Goal: Task Accomplishment & Management: Use online tool/utility

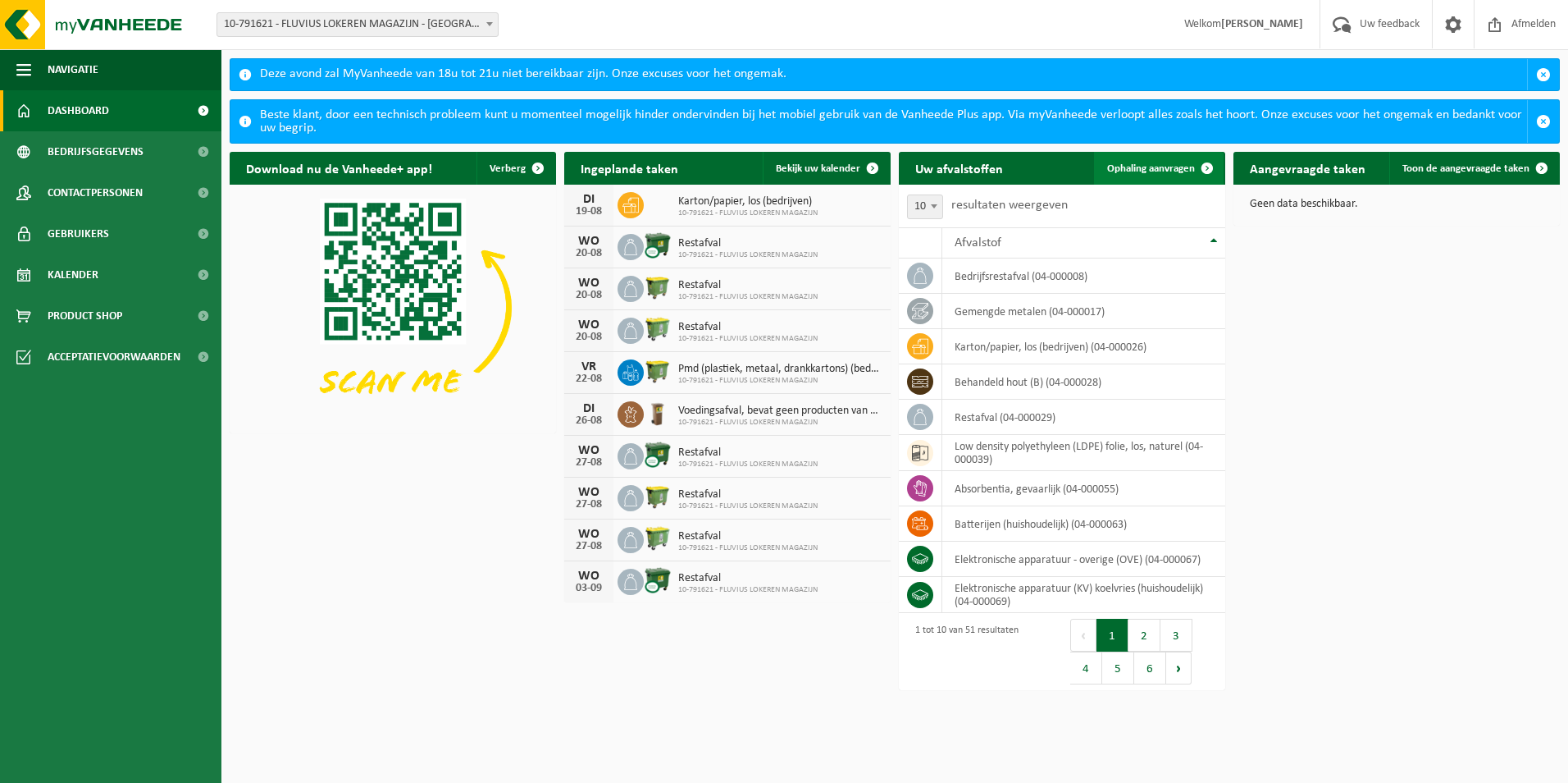
click at [1141, 168] on span "Ophaling aanvragen" at bounding box center [1150, 168] width 87 height 10
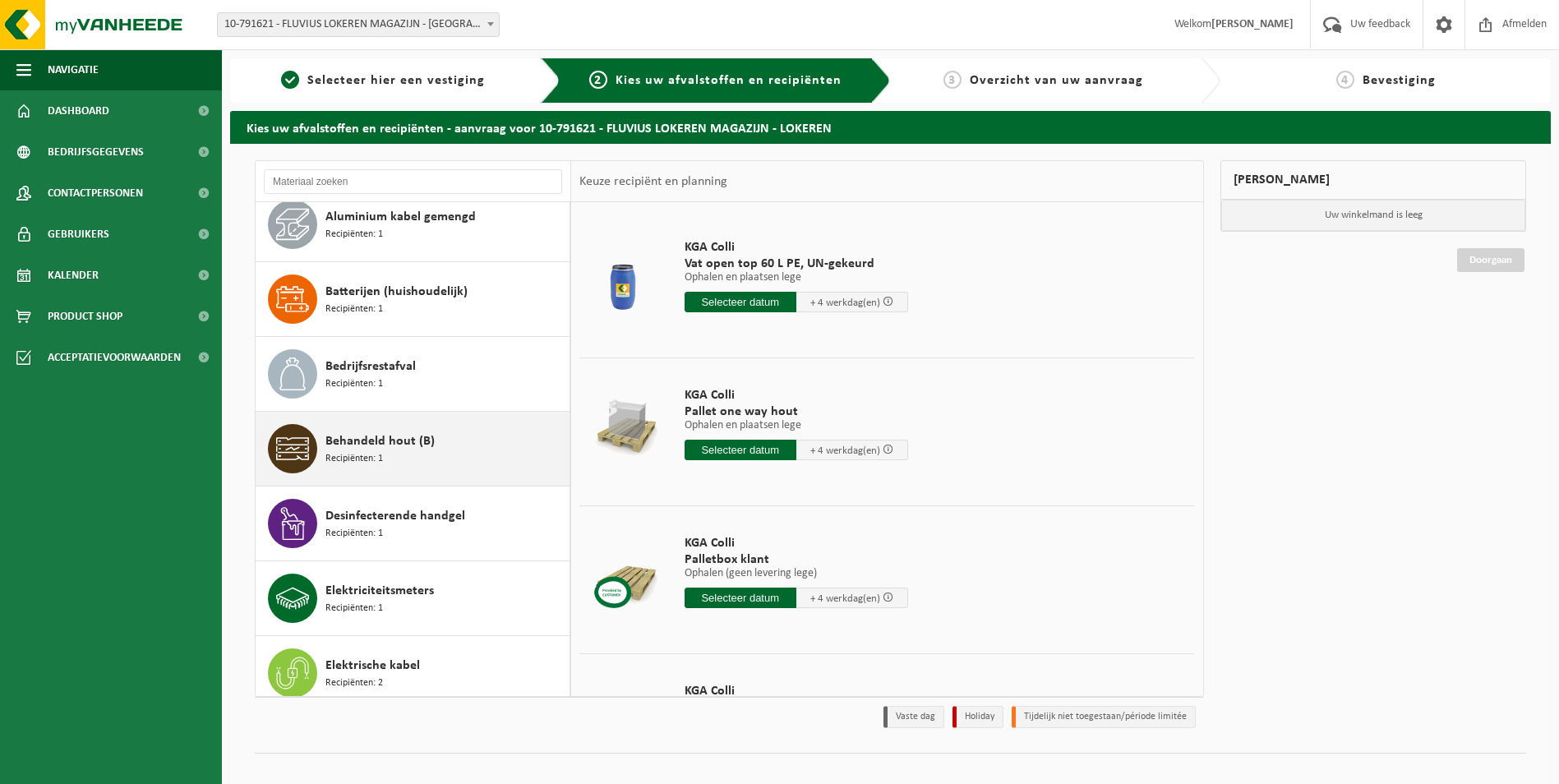
click at [433, 441] on div "Behandeld hout (B) Recipiënten: 1" at bounding box center [445, 449] width 240 height 49
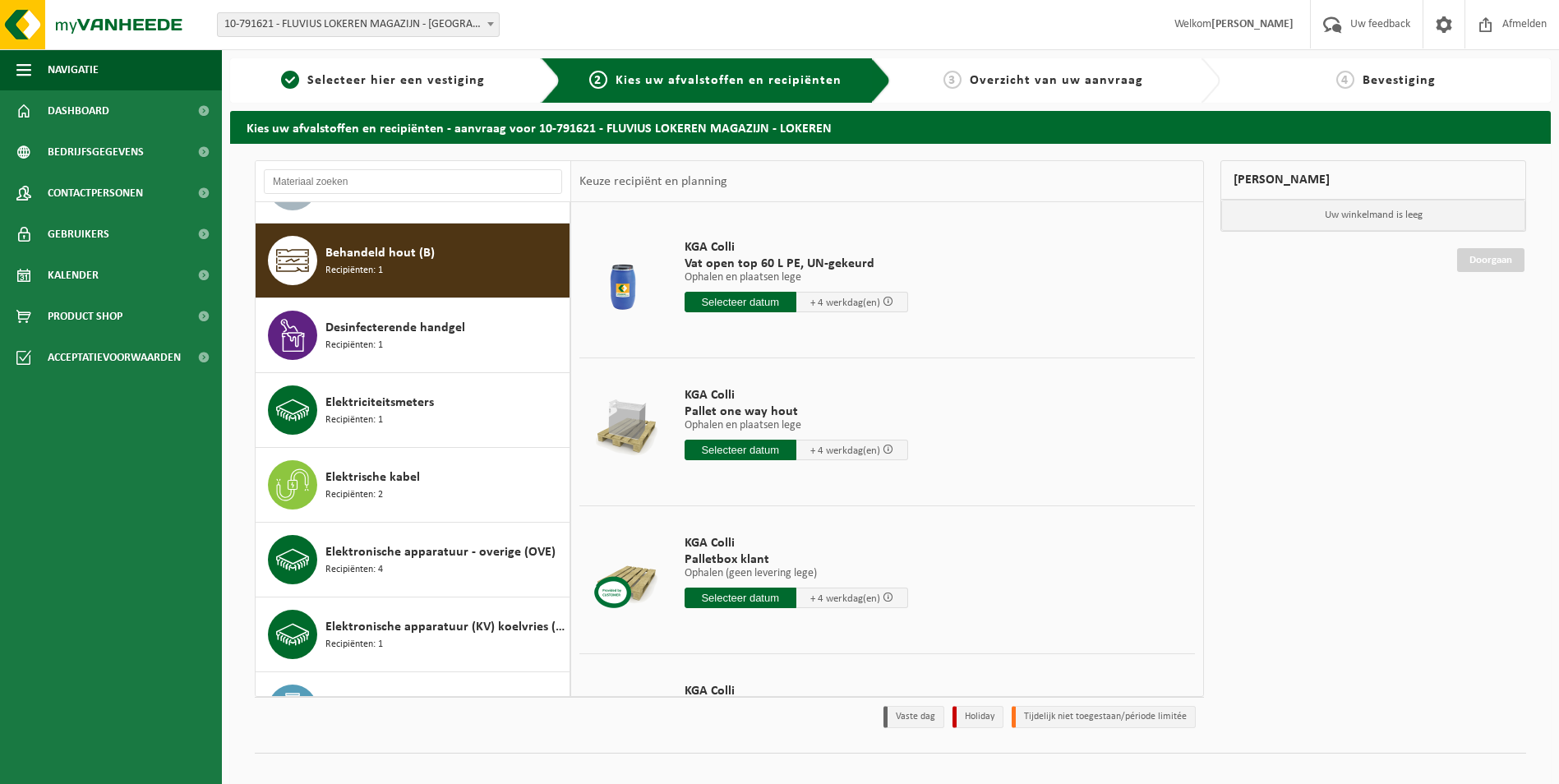
scroll to position [374, 0]
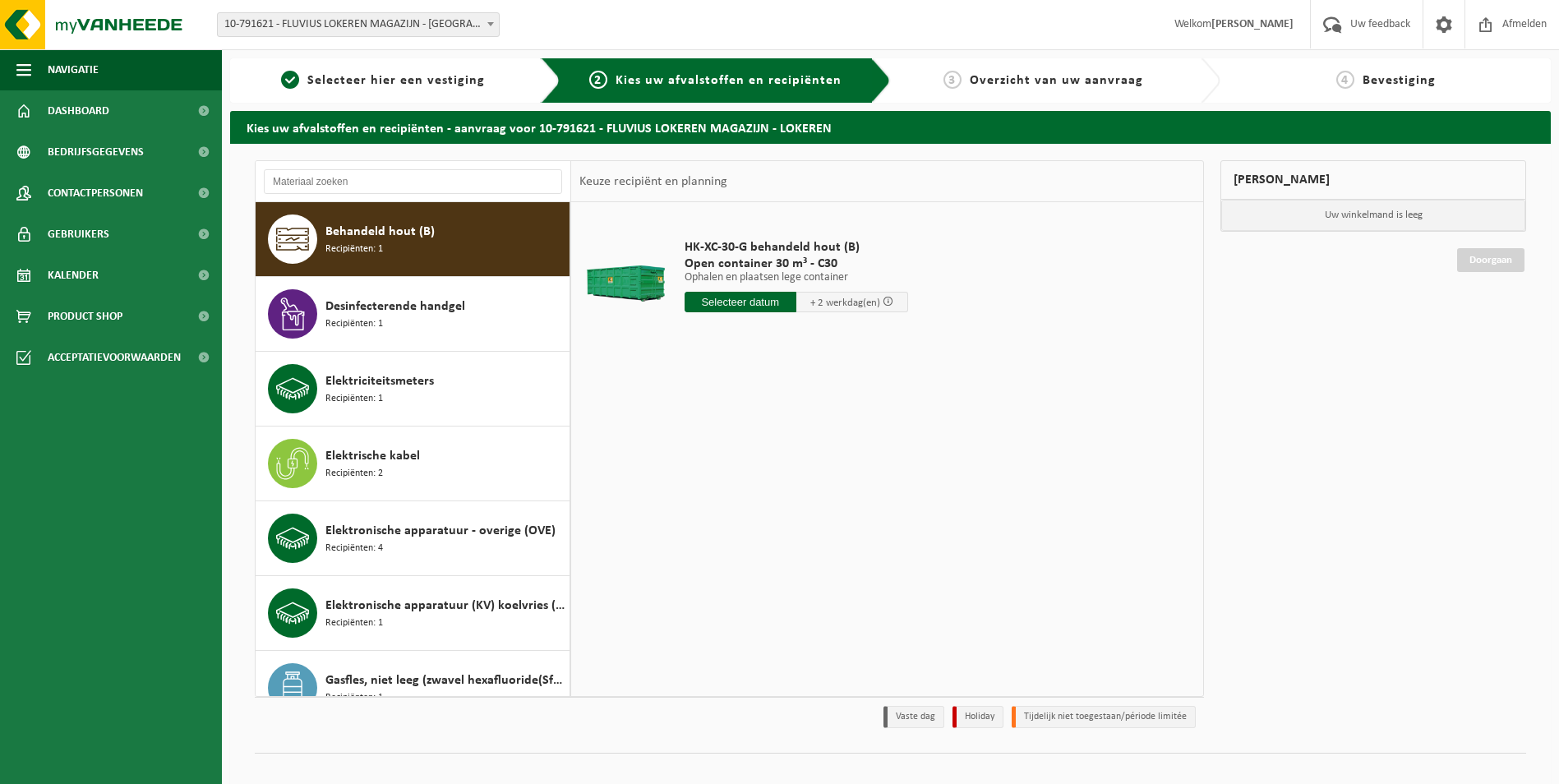
click at [758, 306] on input "text" at bounding box center [740, 302] width 112 height 21
click at [761, 474] on div "20" at bounding box center [757, 474] width 29 height 26
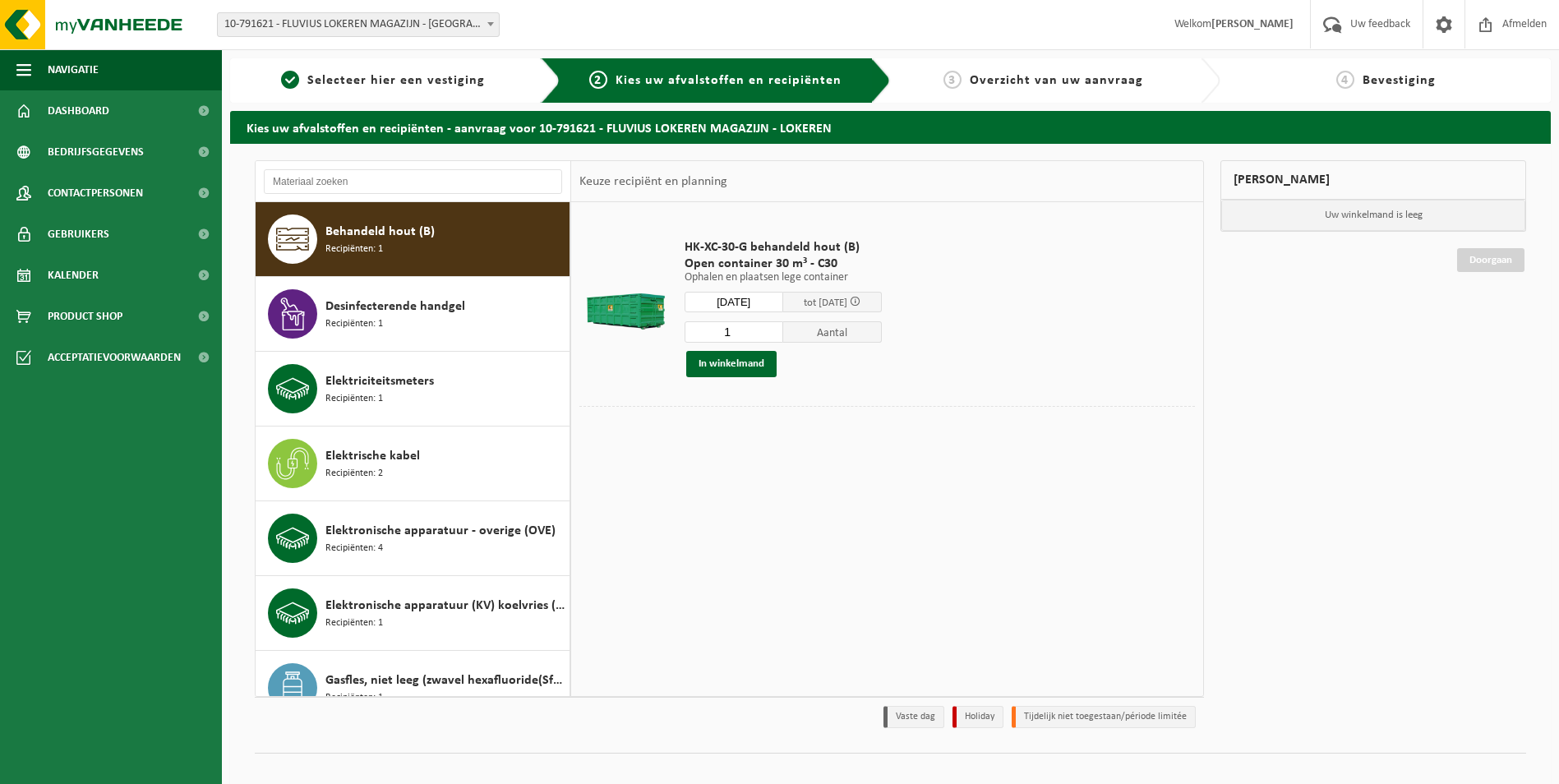
type input "Van 2025-08-20"
click at [729, 367] on button "In winkelmand" at bounding box center [731, 364] width 90 height 26
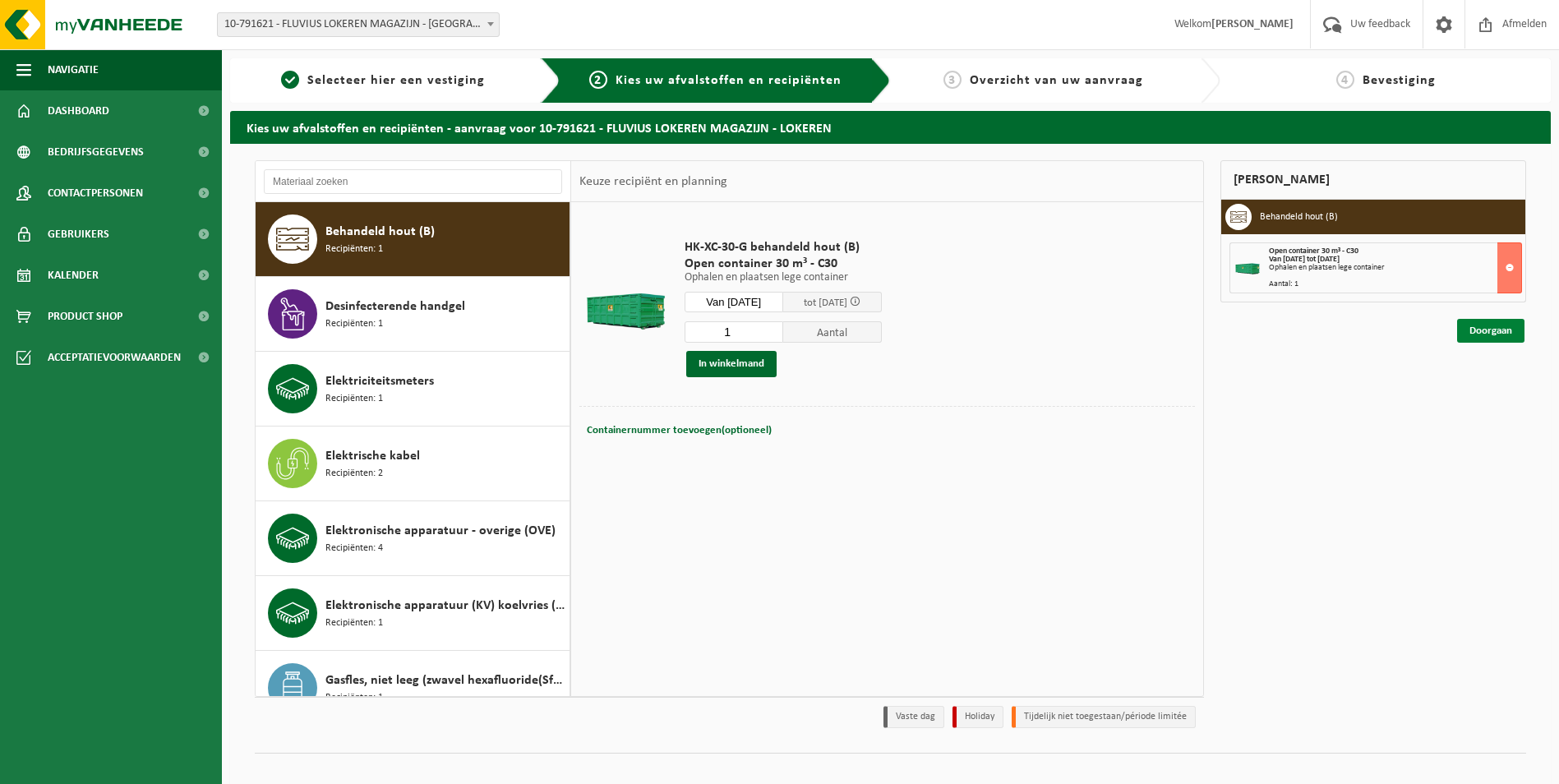
click at [1483, 333] on link "Doorgaan" at bounding box center [1491, 330] width 68 height 24
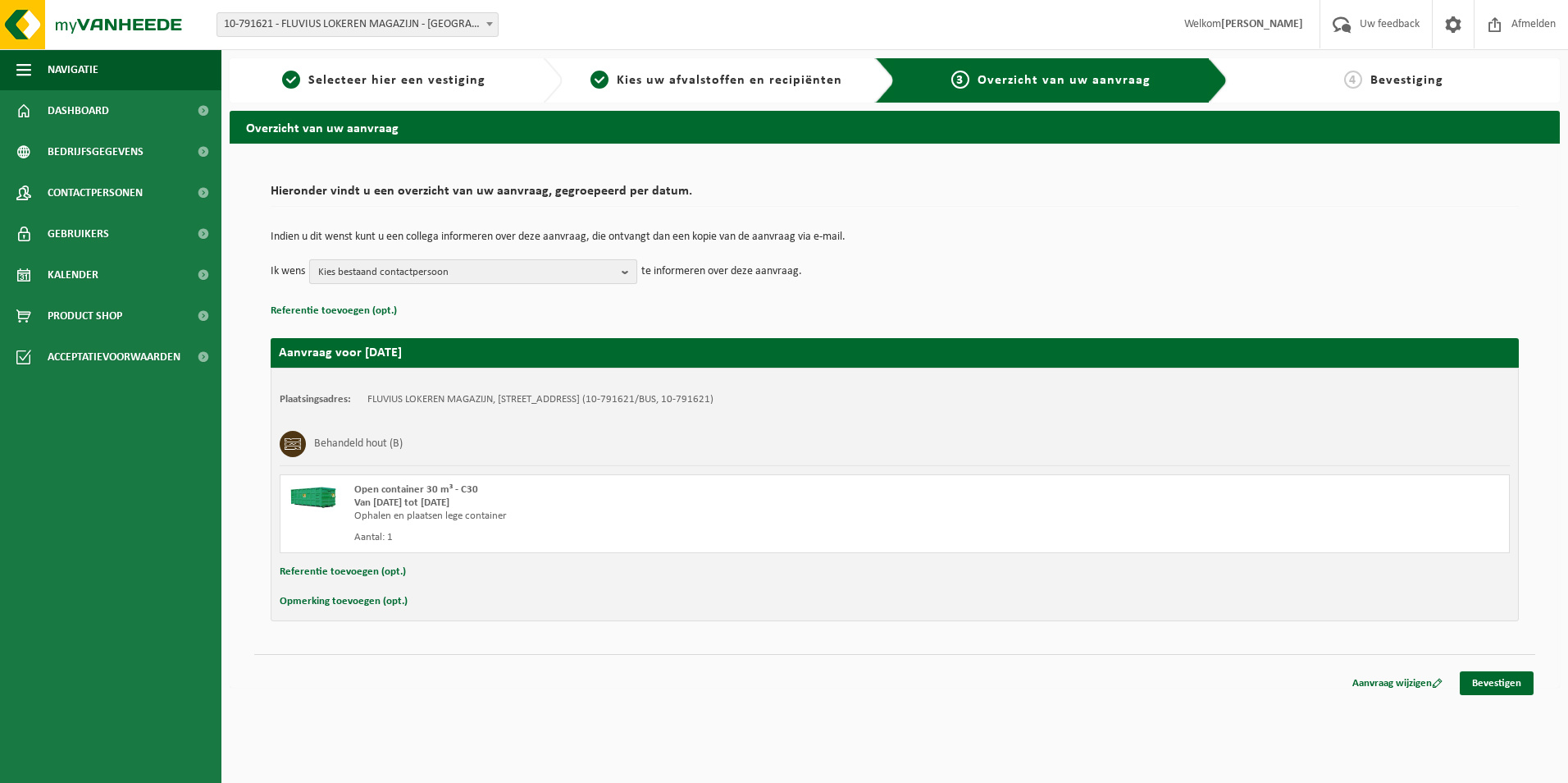
click at [580, 263] on span "Kies bestaand contactpersoon" at bounding box center [467, 272] width 297 height 24
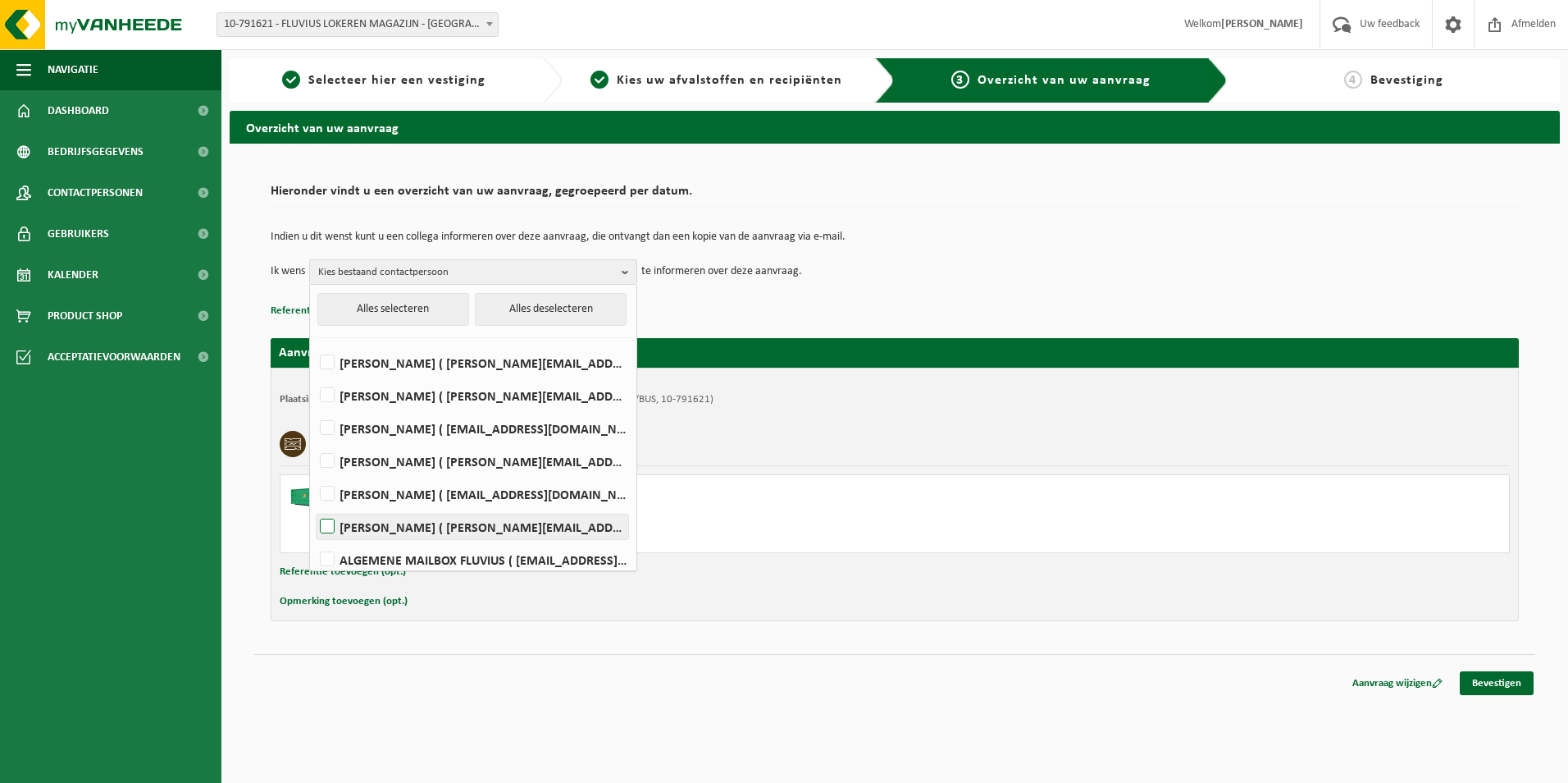
click at [332, 529] on label "EVELINE DIERINCK ( eveline.dierinck@fluvius.be )" at bounding box center [472, 527] width 311 height 24
click at [314, 506] on input "EVELINE DIERINCK ( eveline.dierinck@fluvius.be )" at bounding box center [313, 505] width 1 height 1
checkbox input "true"
click at [327, 559] on label "ALGEMENE MAILBOX FLUVIUS ( fluvius-logistiek-afvalbeheer@fluvius.be )" at bounding box center [472, 560] width 311 height 24
click at [314, 539] on input "ALGEMENE MAILBOX FLUVIUS ( fluvius-logistiek-afvalbeheer@fluvius.be )" at bounding box center [313, 538] width 1 height 1
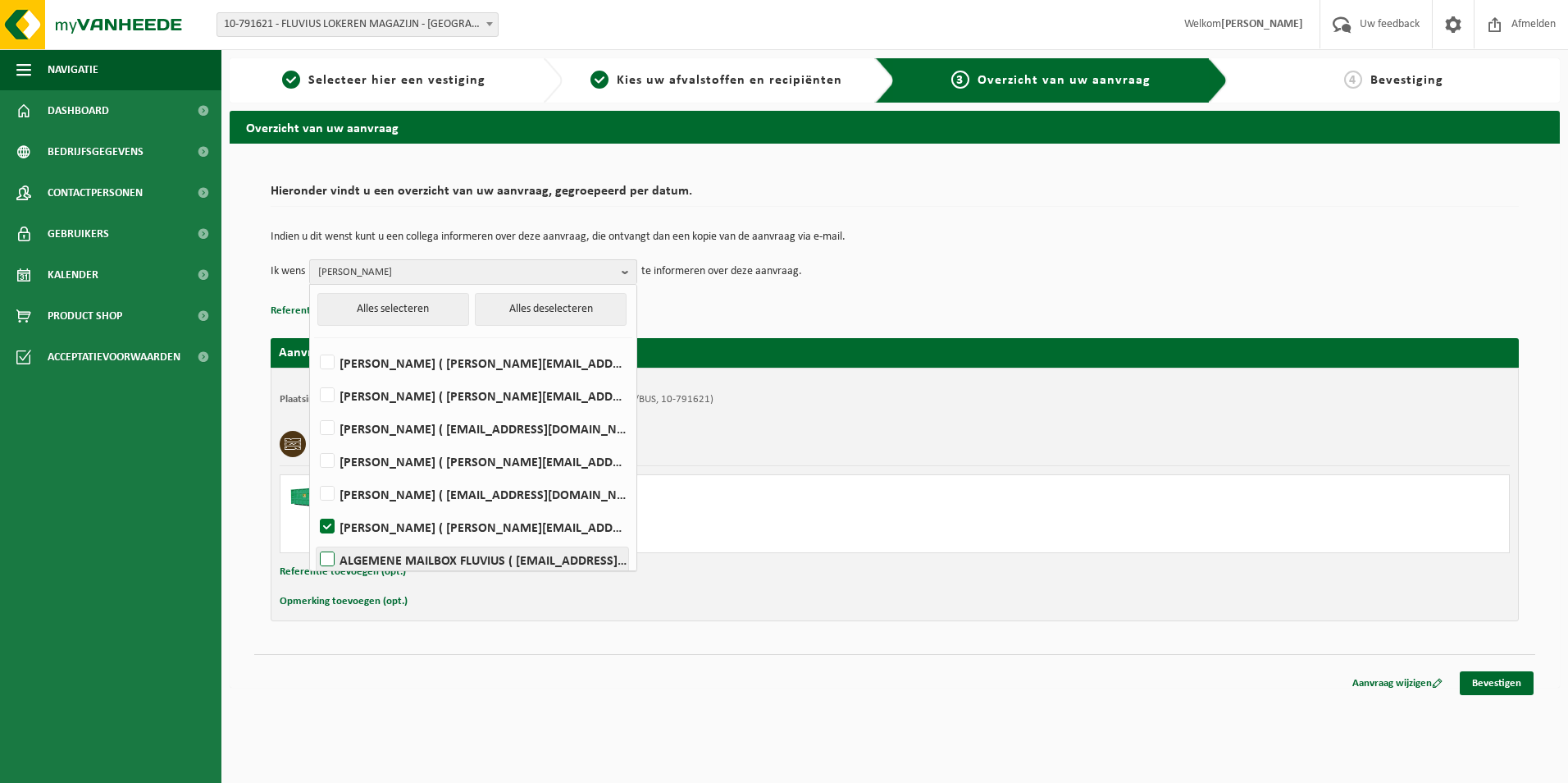
checkbox input "true"
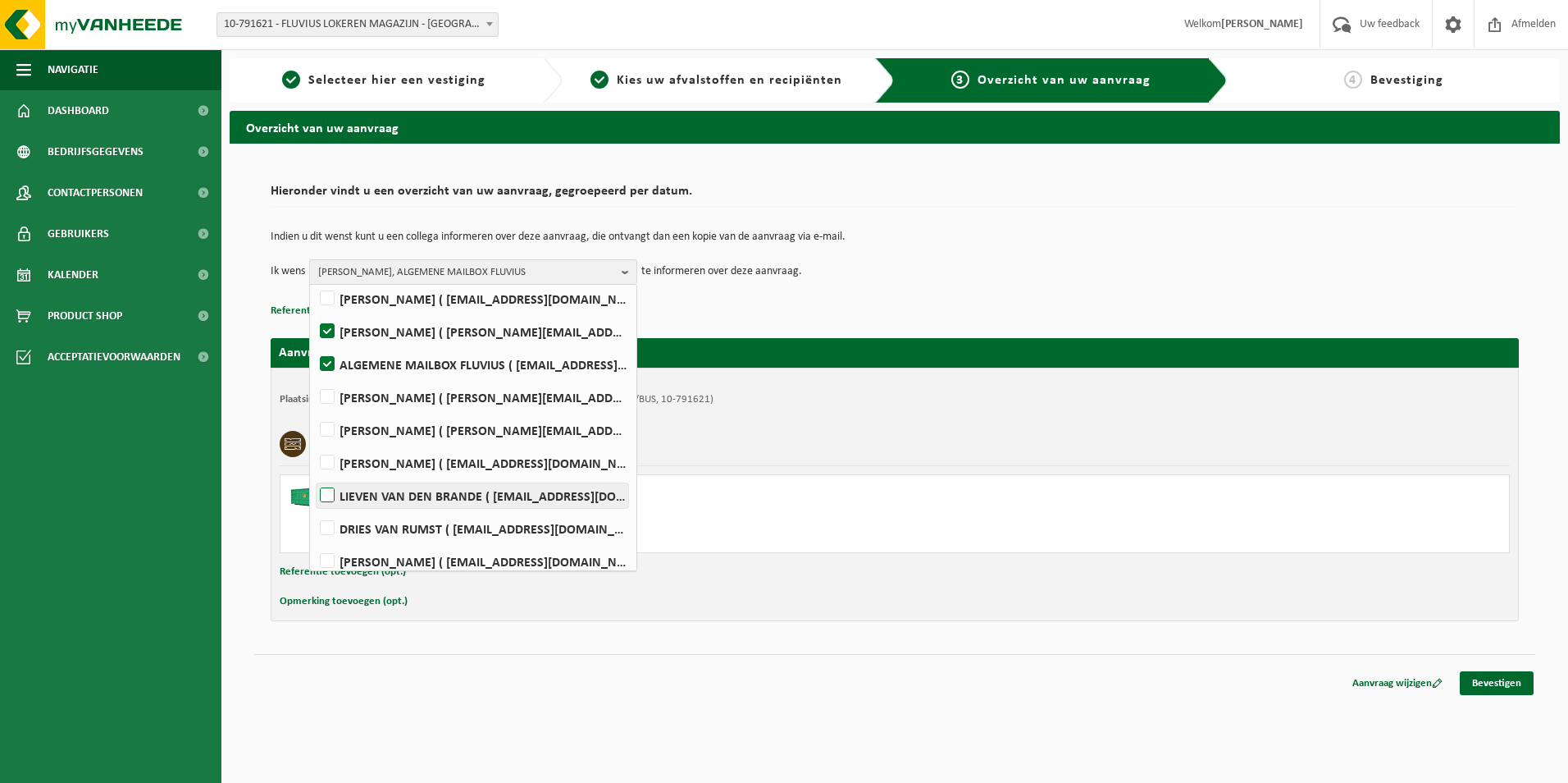
scroll to position [247, 0]
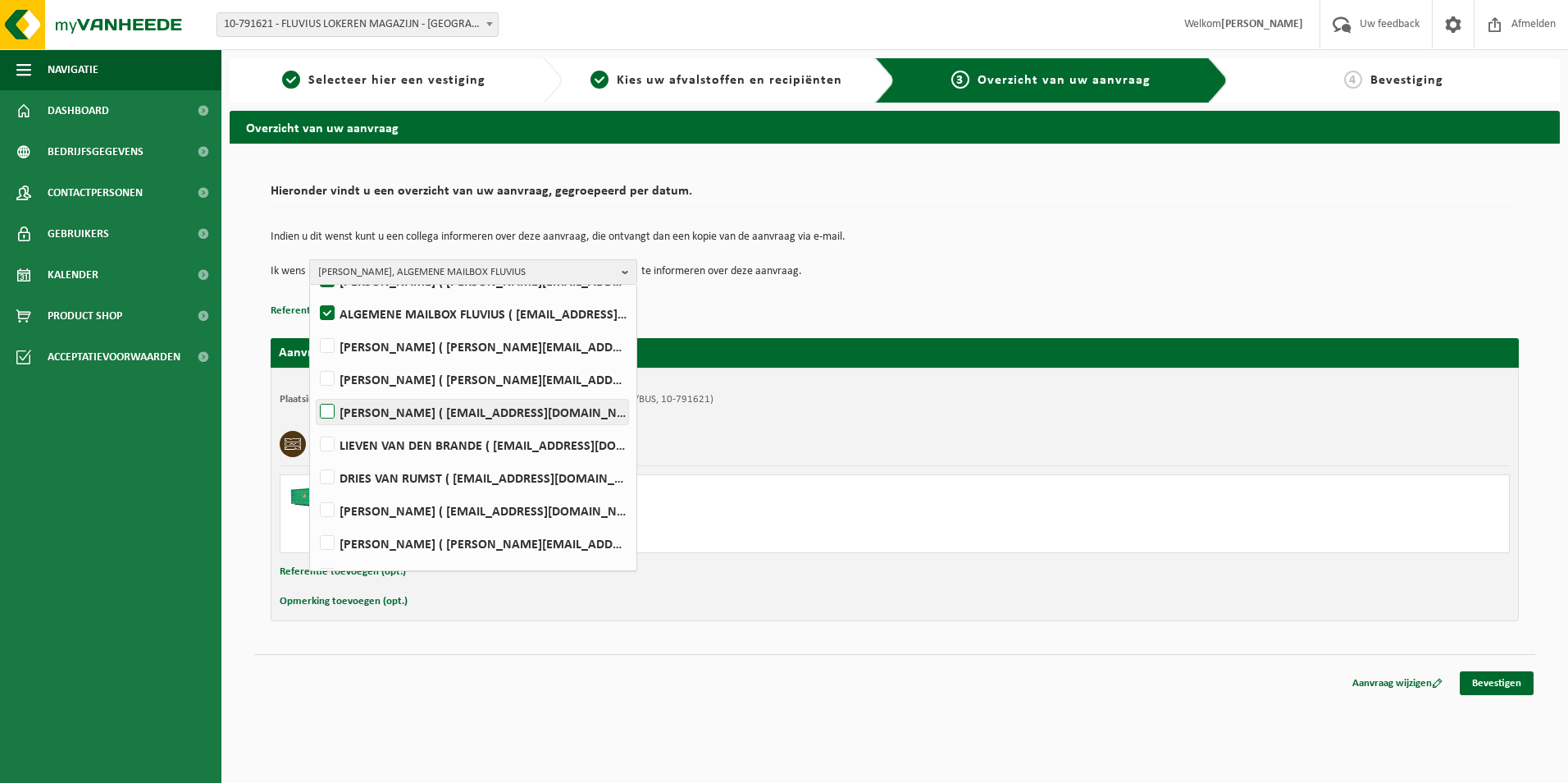
click at [324, 407] on label "JORIS VAN DEN BRANDE ( joris.vandenbrande@fluvius.be )" at bounding box center [472, 412] width 311 height 24
click at [314, 392] on input "JORIS VAN DEN BRANDE ( joris.vandenbrande@fluvius.be )" at bounding box center [313, 391] width 1 height 1
checkbox input "true"
click at [331, 471] on label "DRIES VAN RUMST ( dries.vanrumst@fluvius.be )" at bounding box center [472, 477] width 311 height 24
click at [314, 457] on input "DRIES VAN RUMST ( dries.vanrumst@fluvius.be )" at bounding box center [313, 456] width 1 height 1
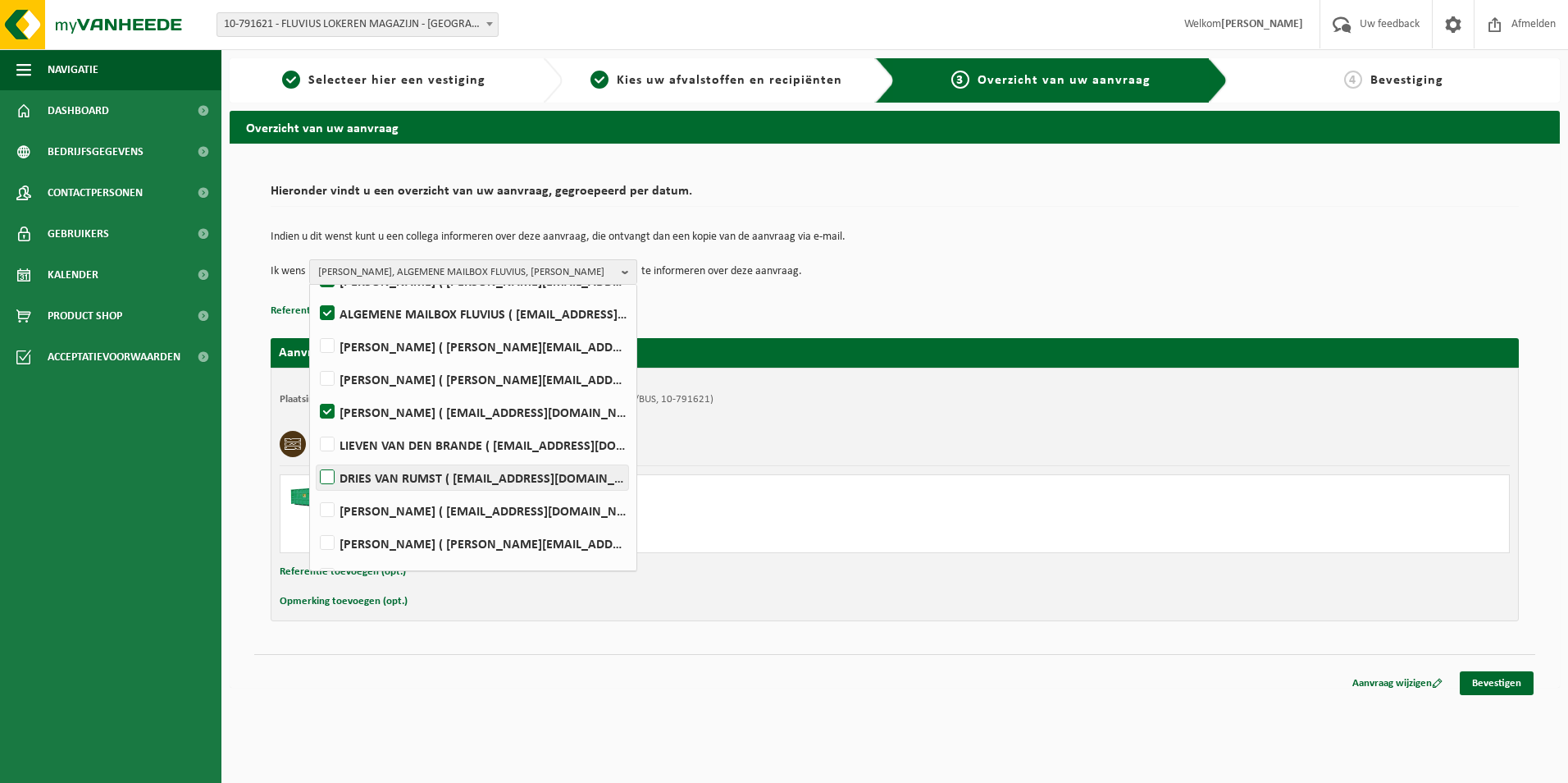
checkbox input "true"
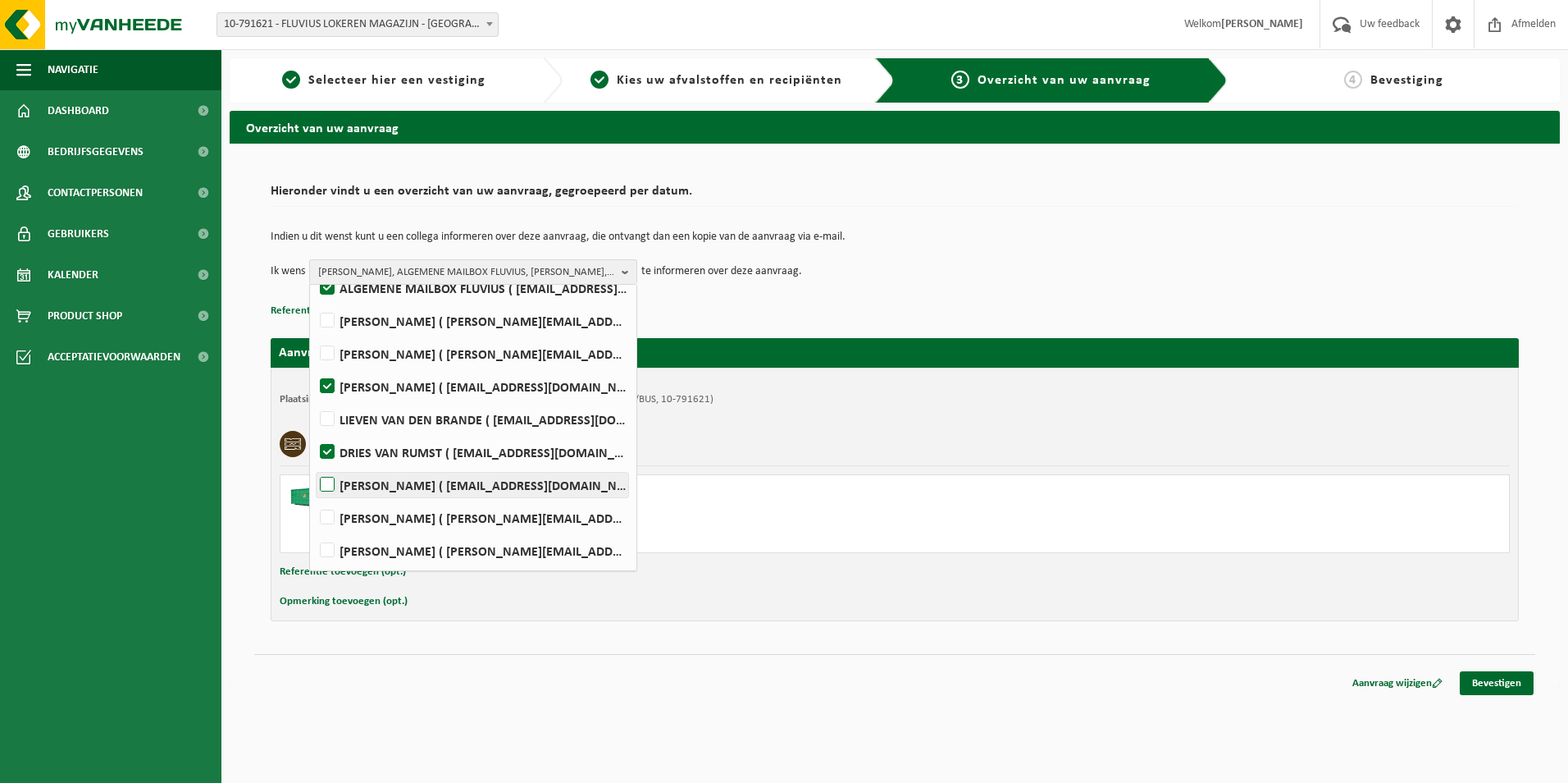
click at [325, 487] on label "KELLY VANHECKE ( fluvius-logistiek-afvalbeheer@fluvius.be )" at bounding box center [472, 485] width 311 height 24
click at [314, 465] on input "KELLY VANHECKE ( fluvius-logistiek-afvalbeheer@fluvius.be )" at bounding box center [313, 464] width 1 height 1
checkbox input "true"
click at [824, 649] on div "Hieronder vindt u een overzicht van uw aanvraag, gegroepeerd per datum. Indien …" at bounding box center [895, 416] width 1330 height 544
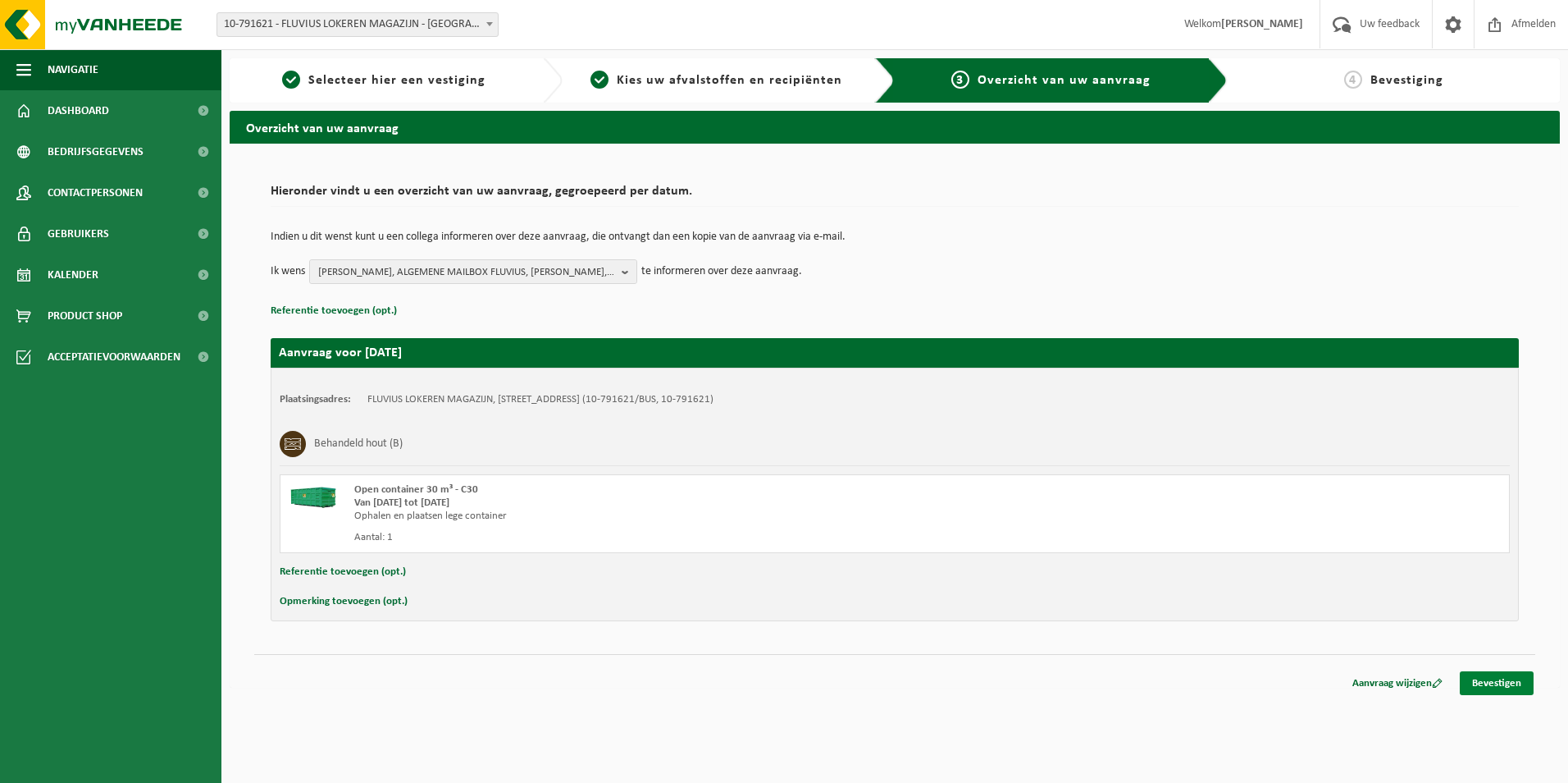
click at [1497, 685] on link "Bevestigen" at bounding box center [1497, 682] width 73 height 24
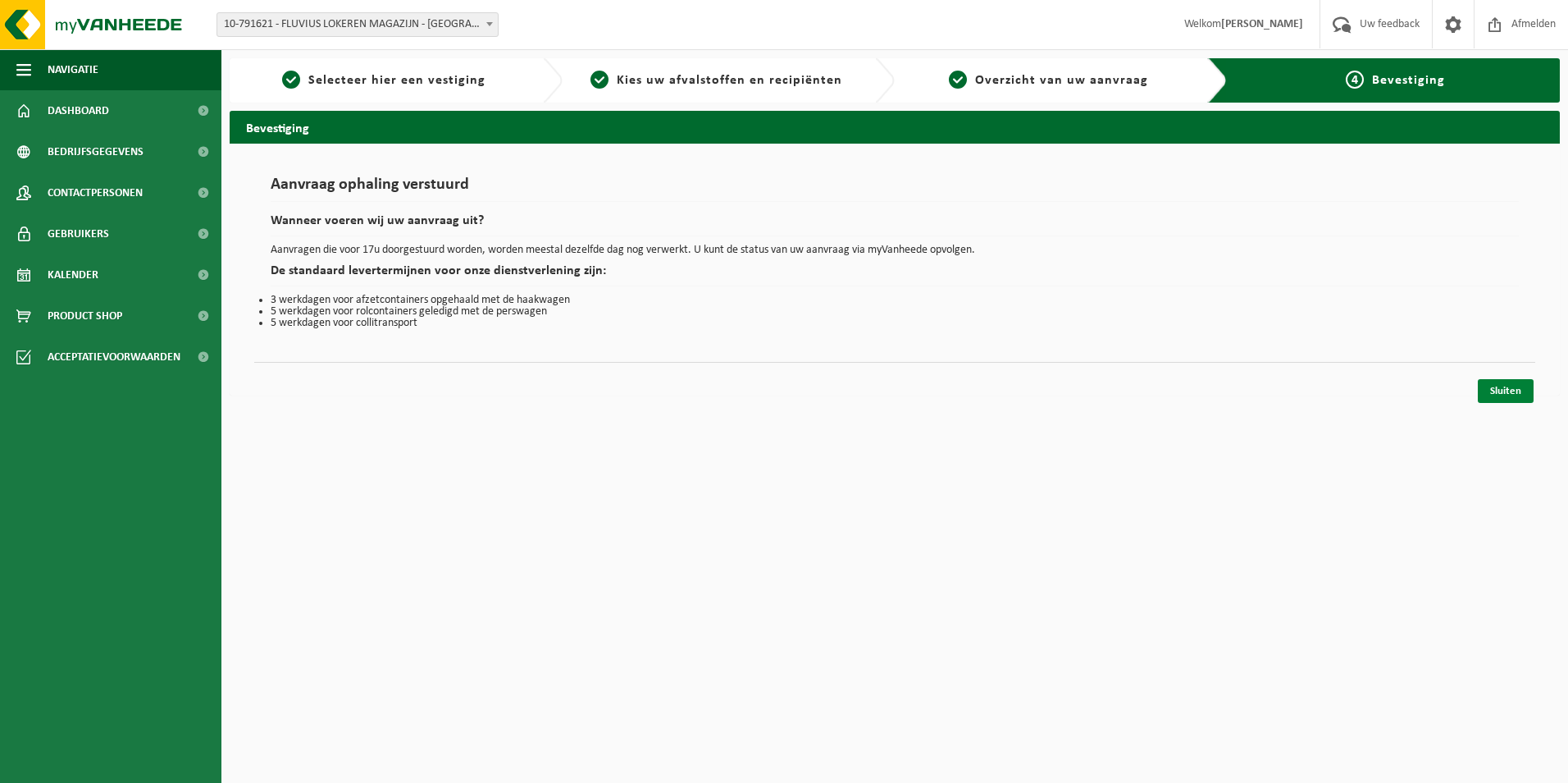
click at [1509, 392] on link "Sluiten" at bounding box center [1505, 391] width 55 height 24
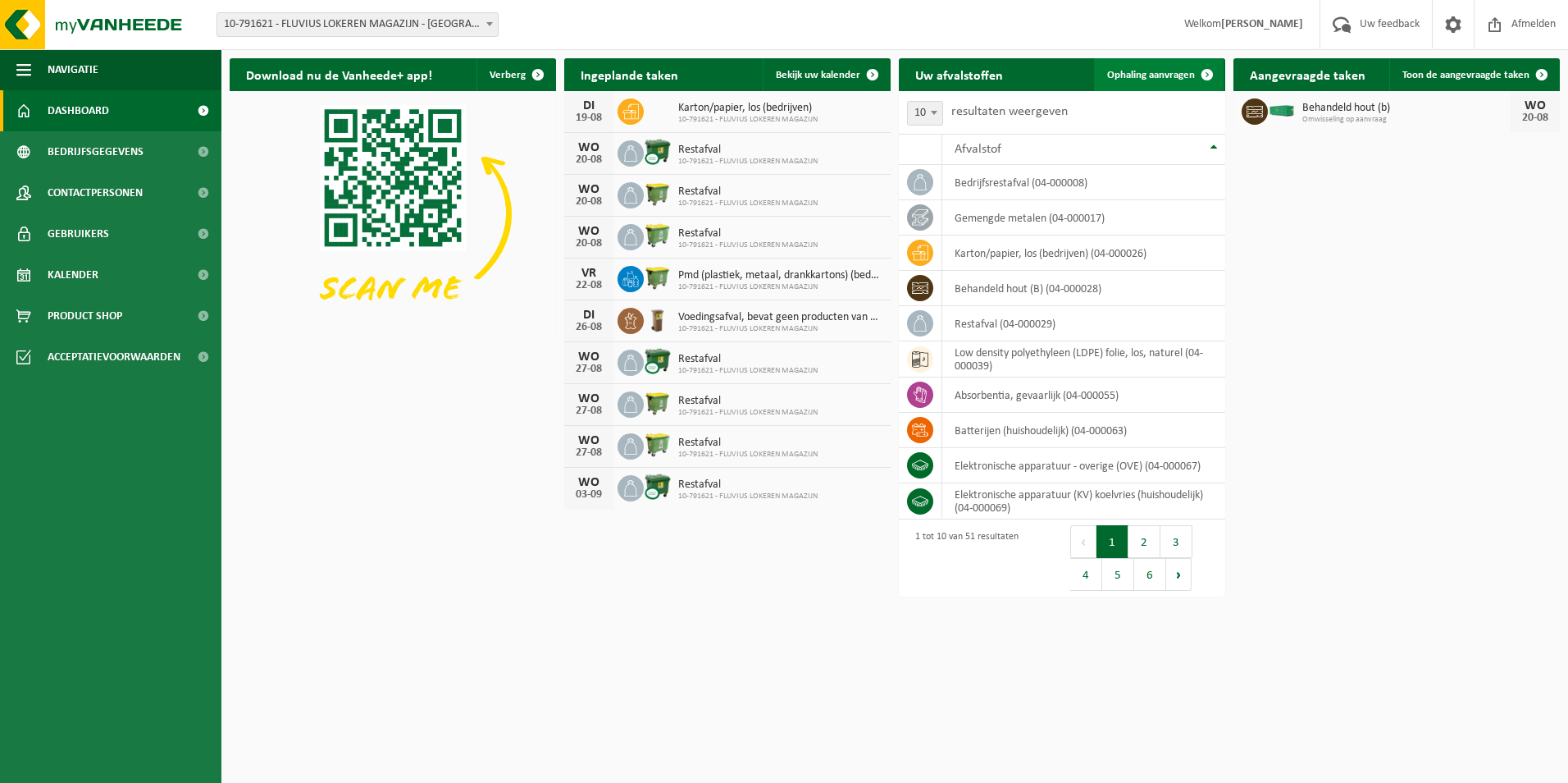
click at [1169, 75] on span "Ophaling aanvragen" at bounding box center [1150, 74] width 87 height 10
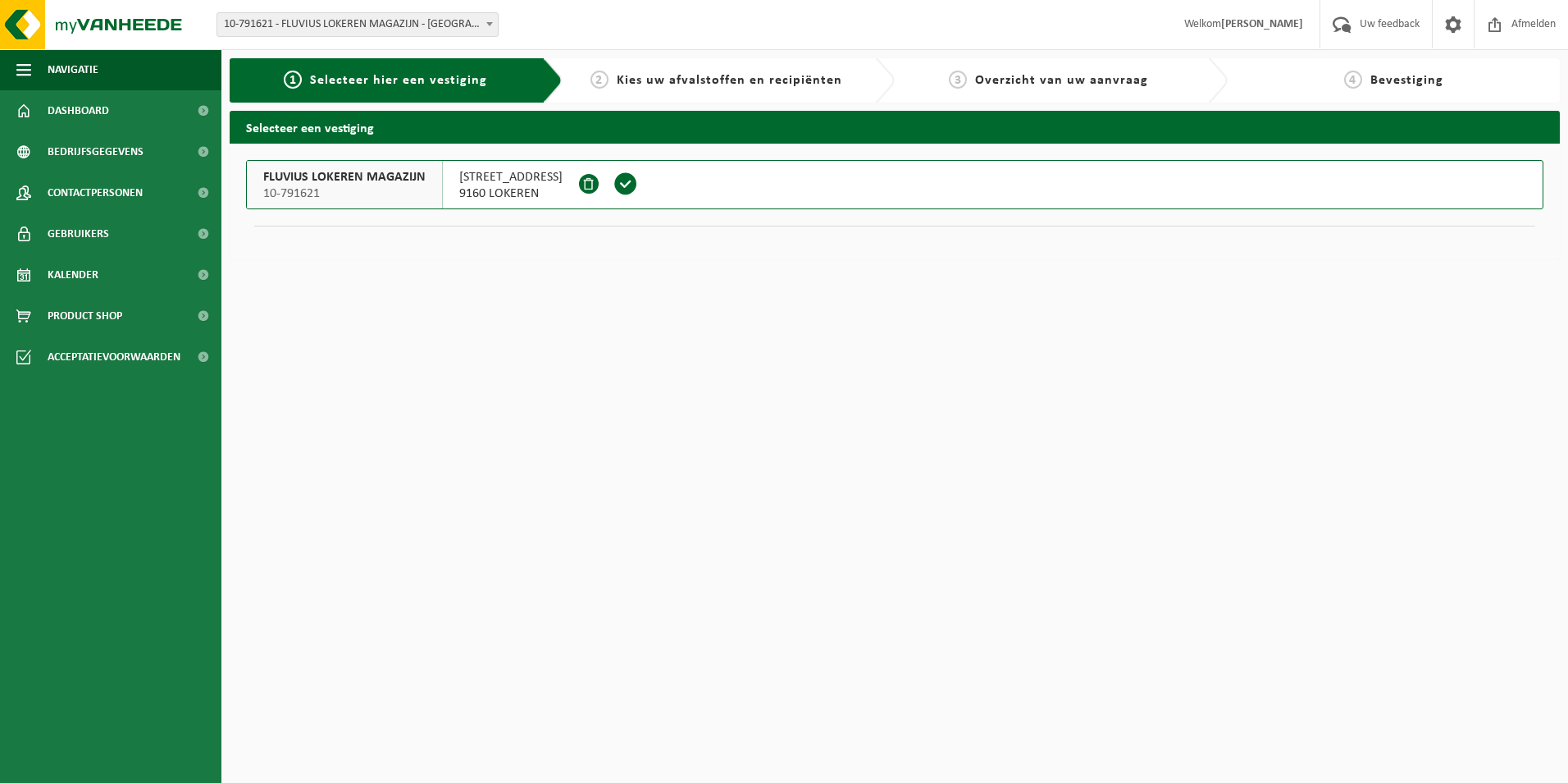
click at [638, 184] on span at bounding box center [626, 184] width 24 height 24
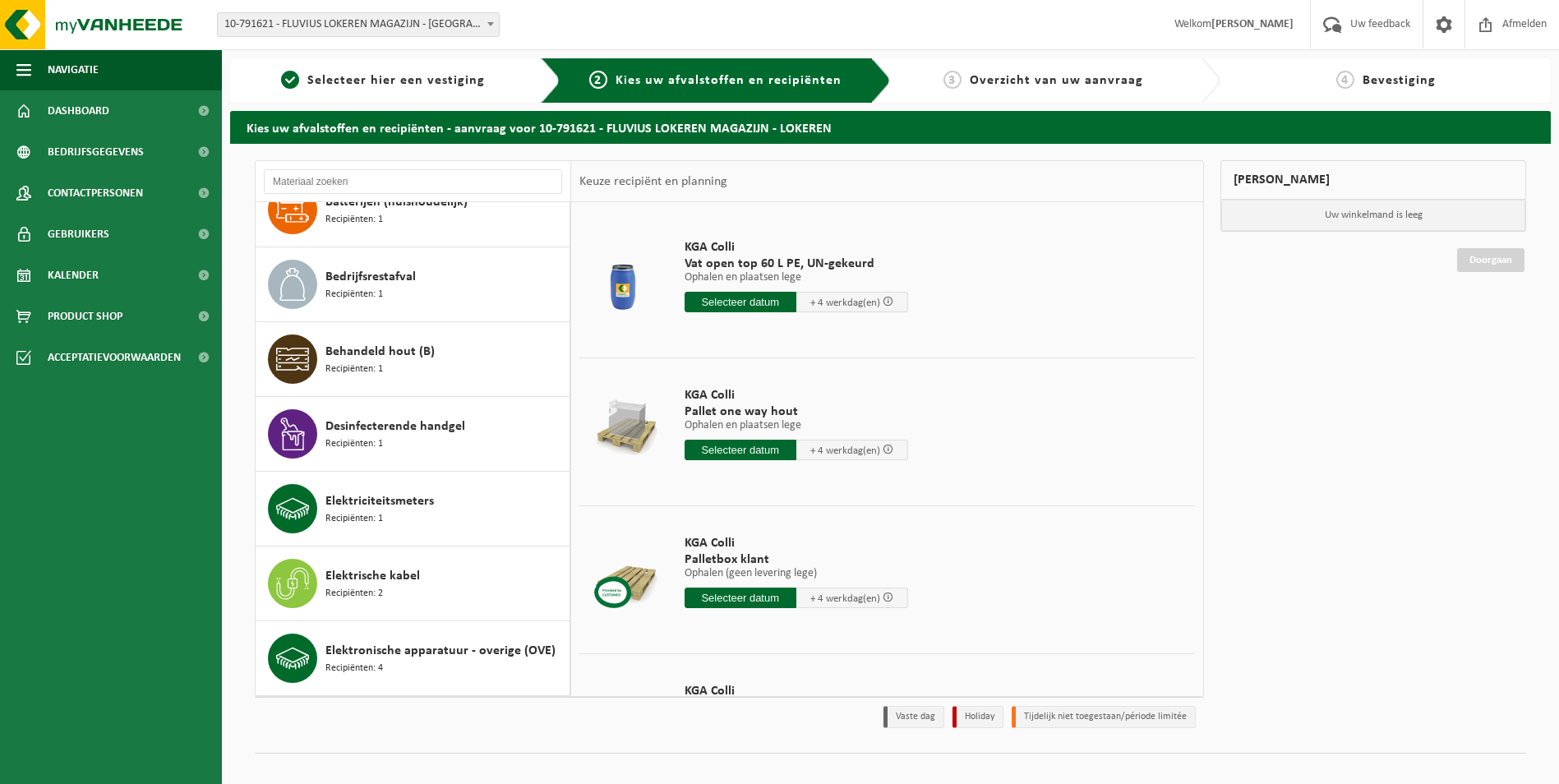
scroll to position [329, 0]
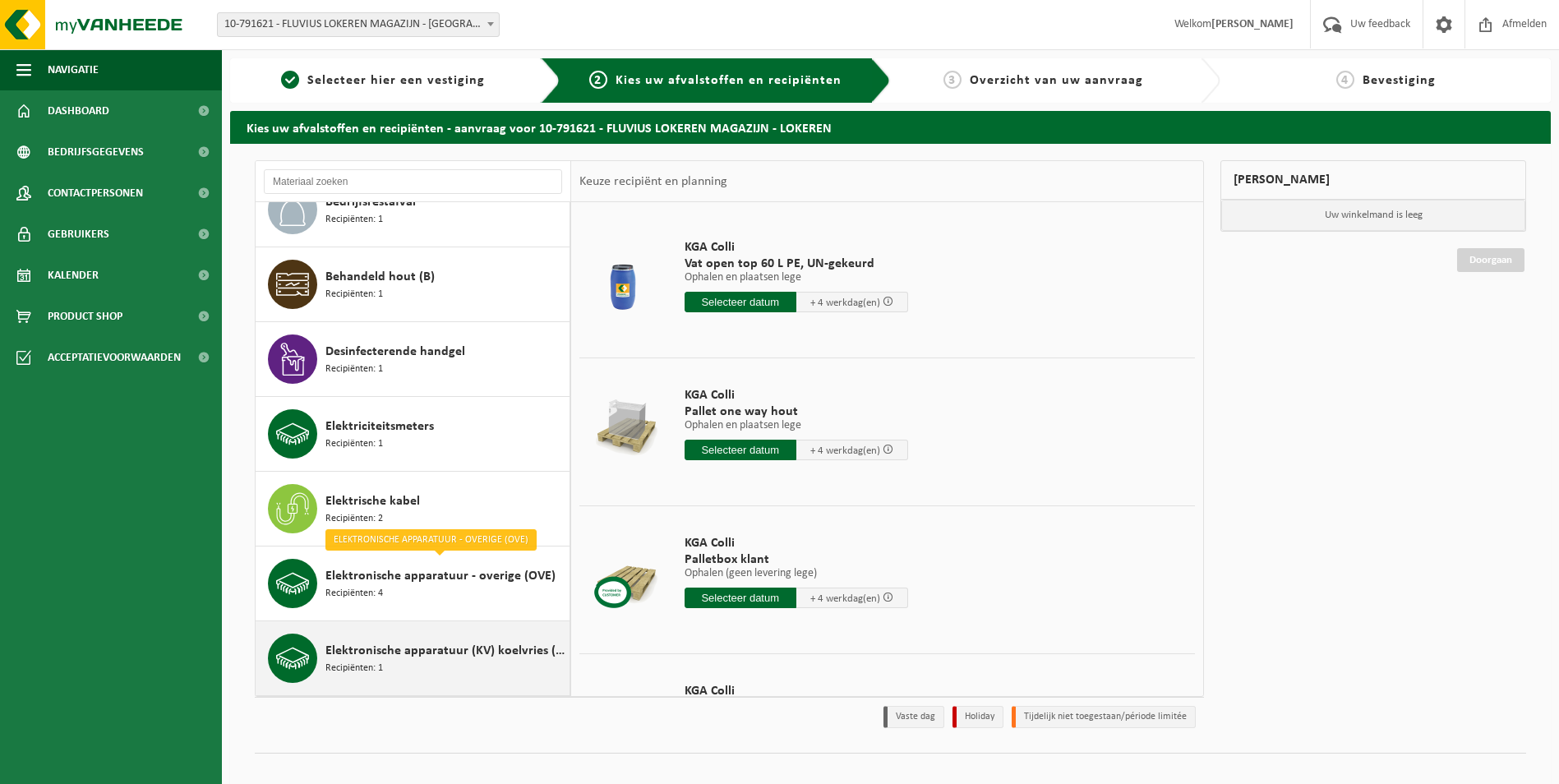
click at [467, 651] on span "Elektronische apparatuur (KV) koelvries (huishoudelijk)" at bounding box center [445, 650] width 240 height 20
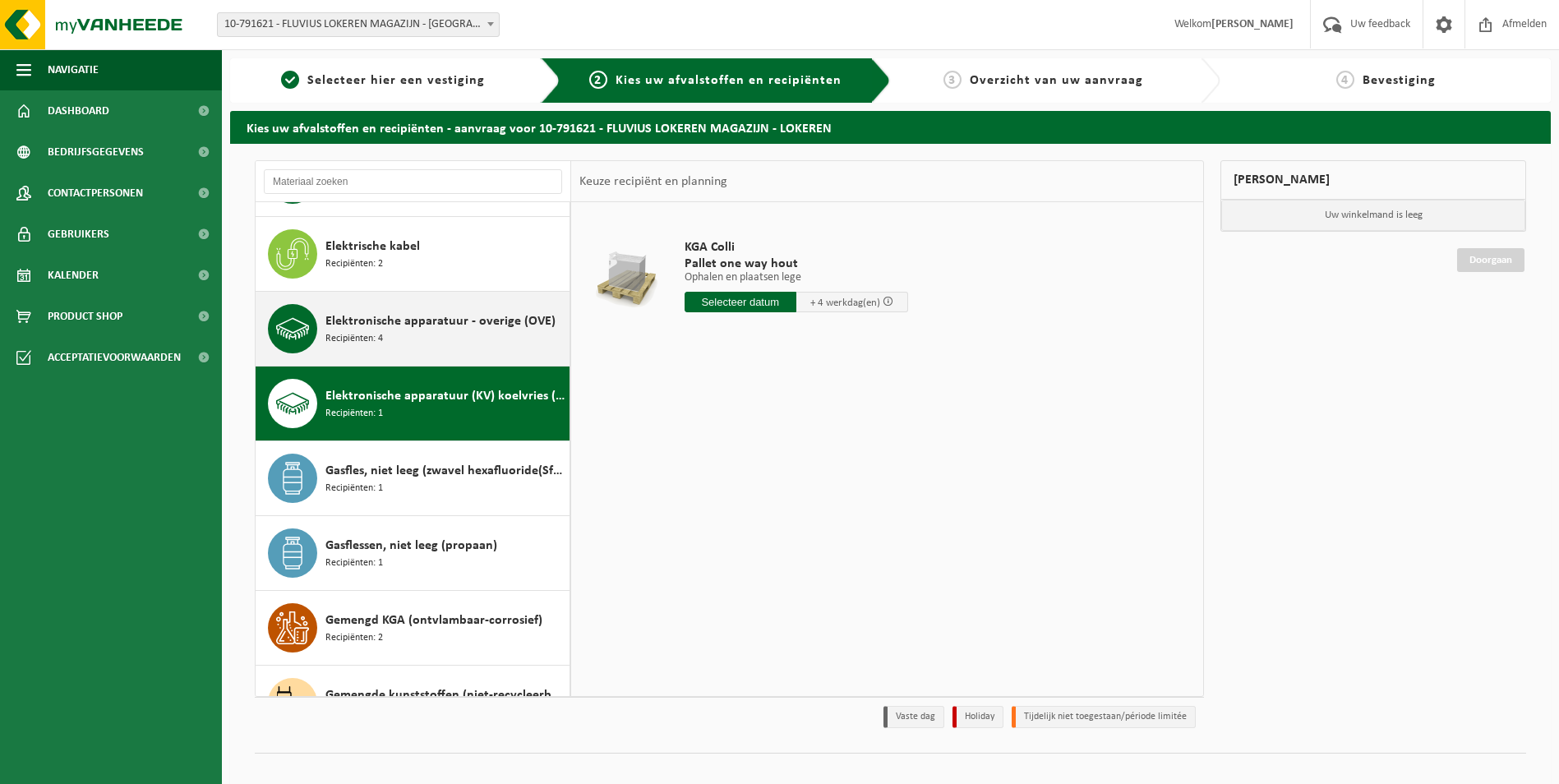
click at [457, 331] on span "Elektronische apparatuur - overige (OVE)" at bounding box center [440, 320] width 230 height 20
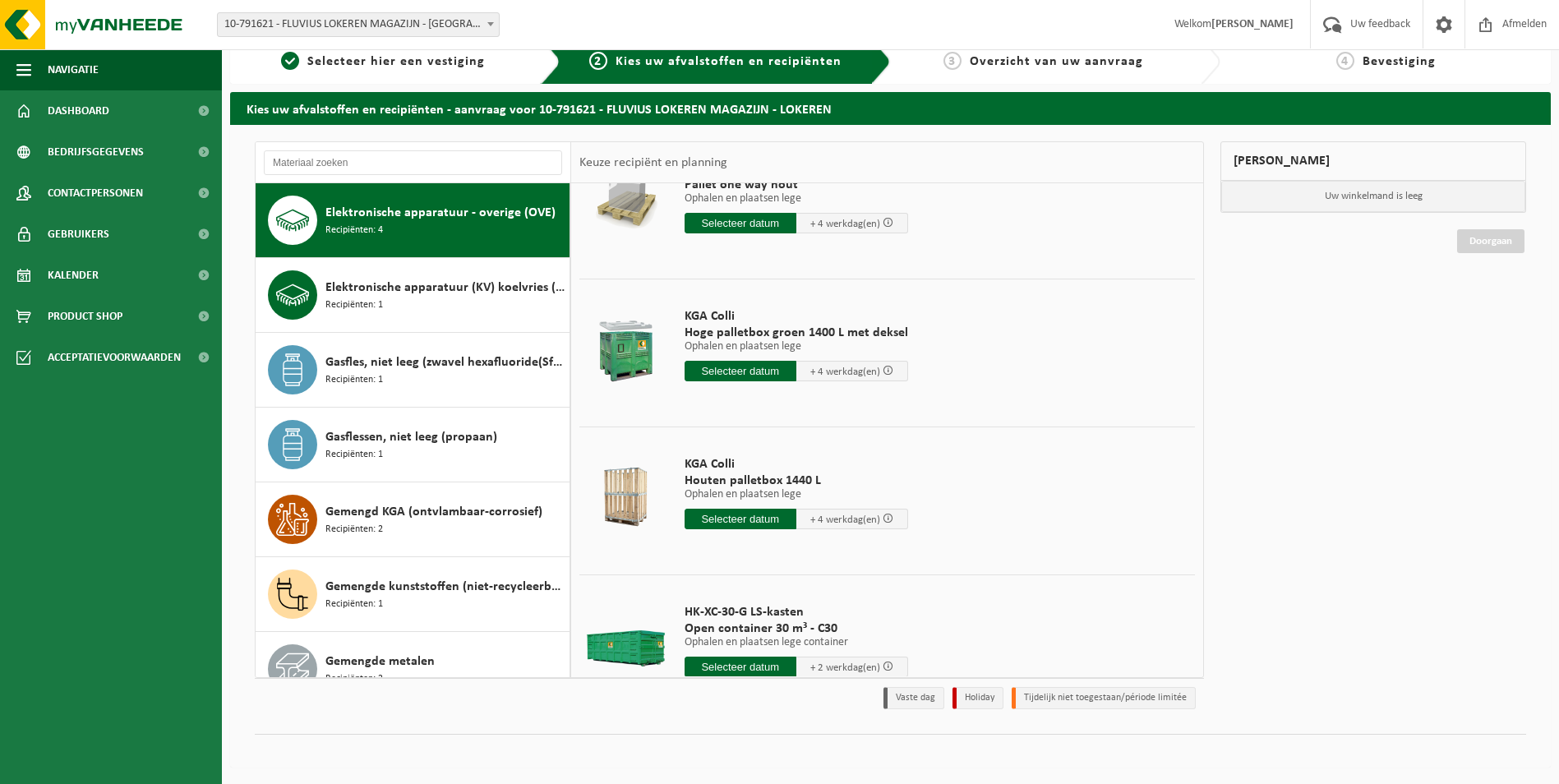
scroll to position [114, 0]
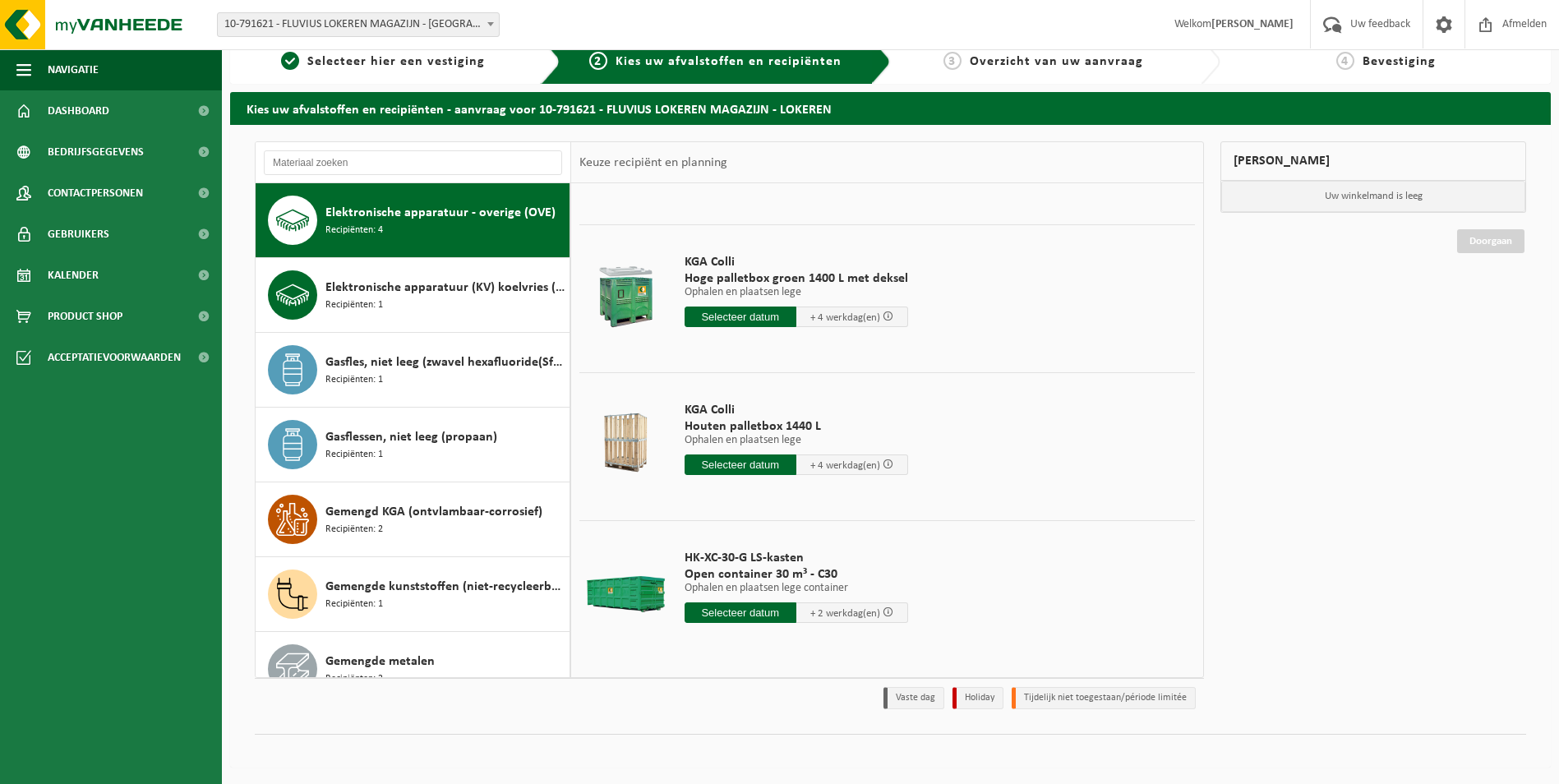
click at [716, 606] on input "text" at bounding box center [740, 612] width 112 height 21
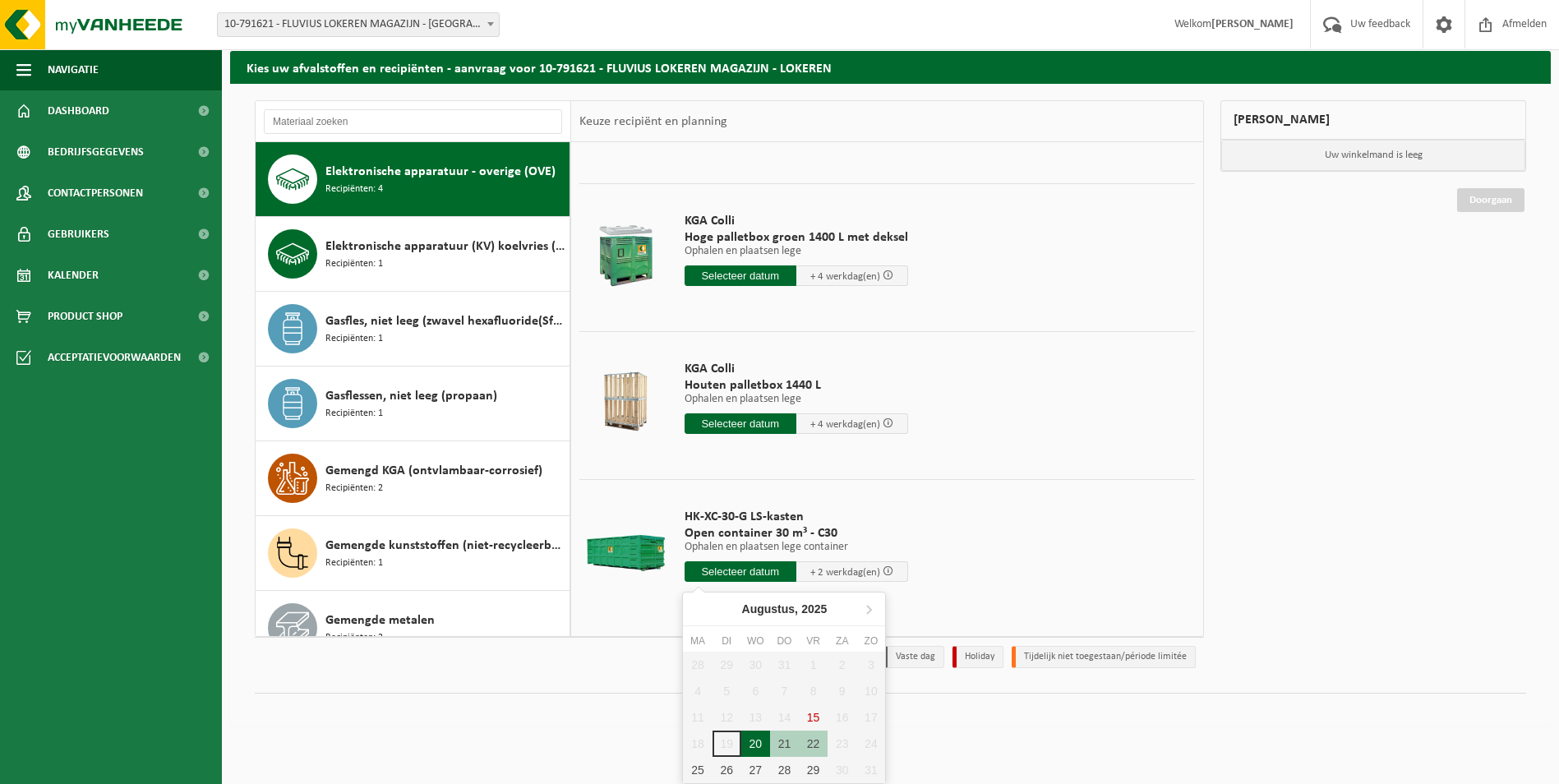
click at [750, 742] on div "20" at bounding box center [756, 743] width 29 height 26
type input "Van 2025-08-20"
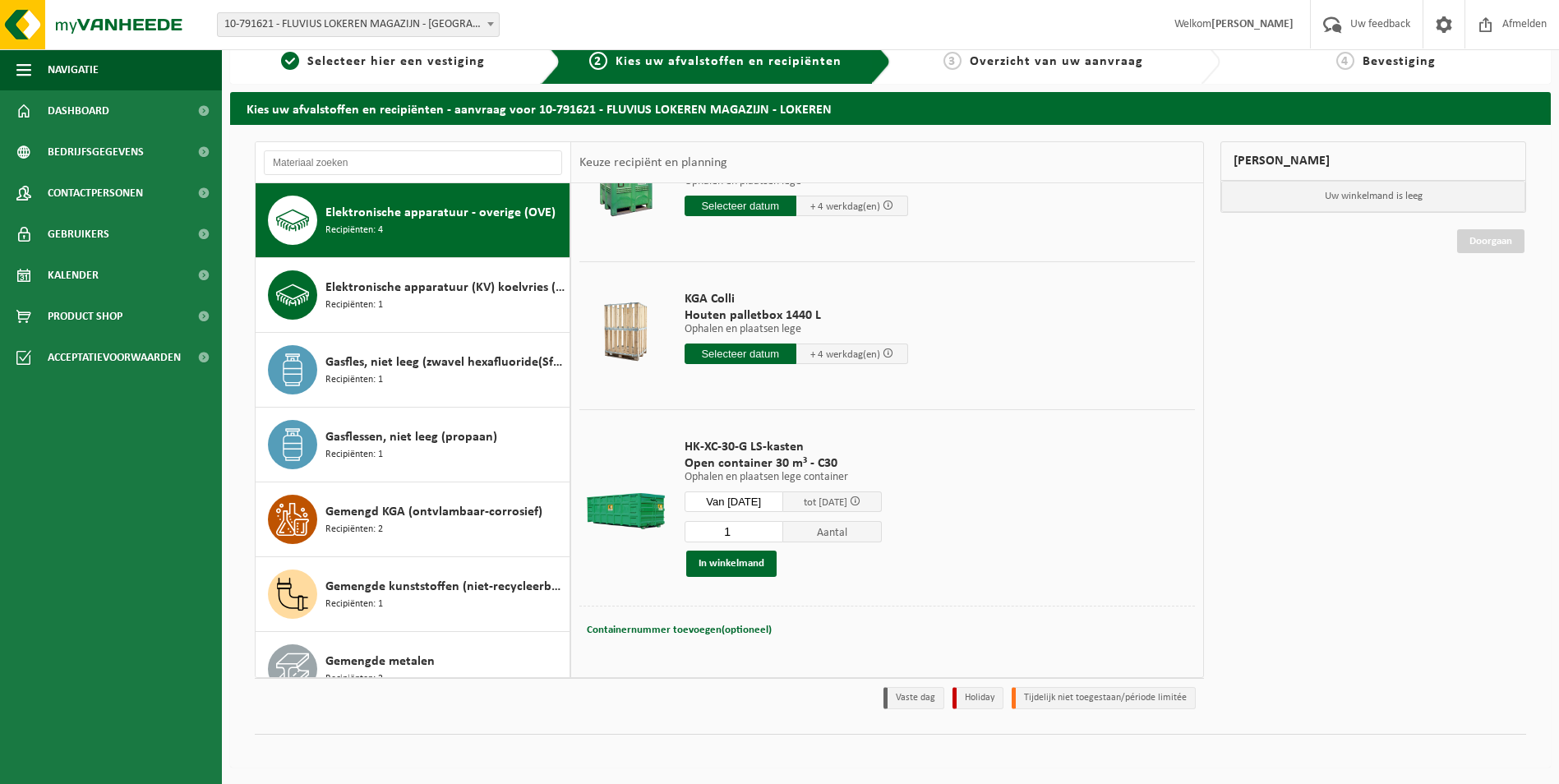
scroll to position [227, 0]
click at [729, 568] on button "In winkelmand" at bounding box center [731, 562] width 90 height 26
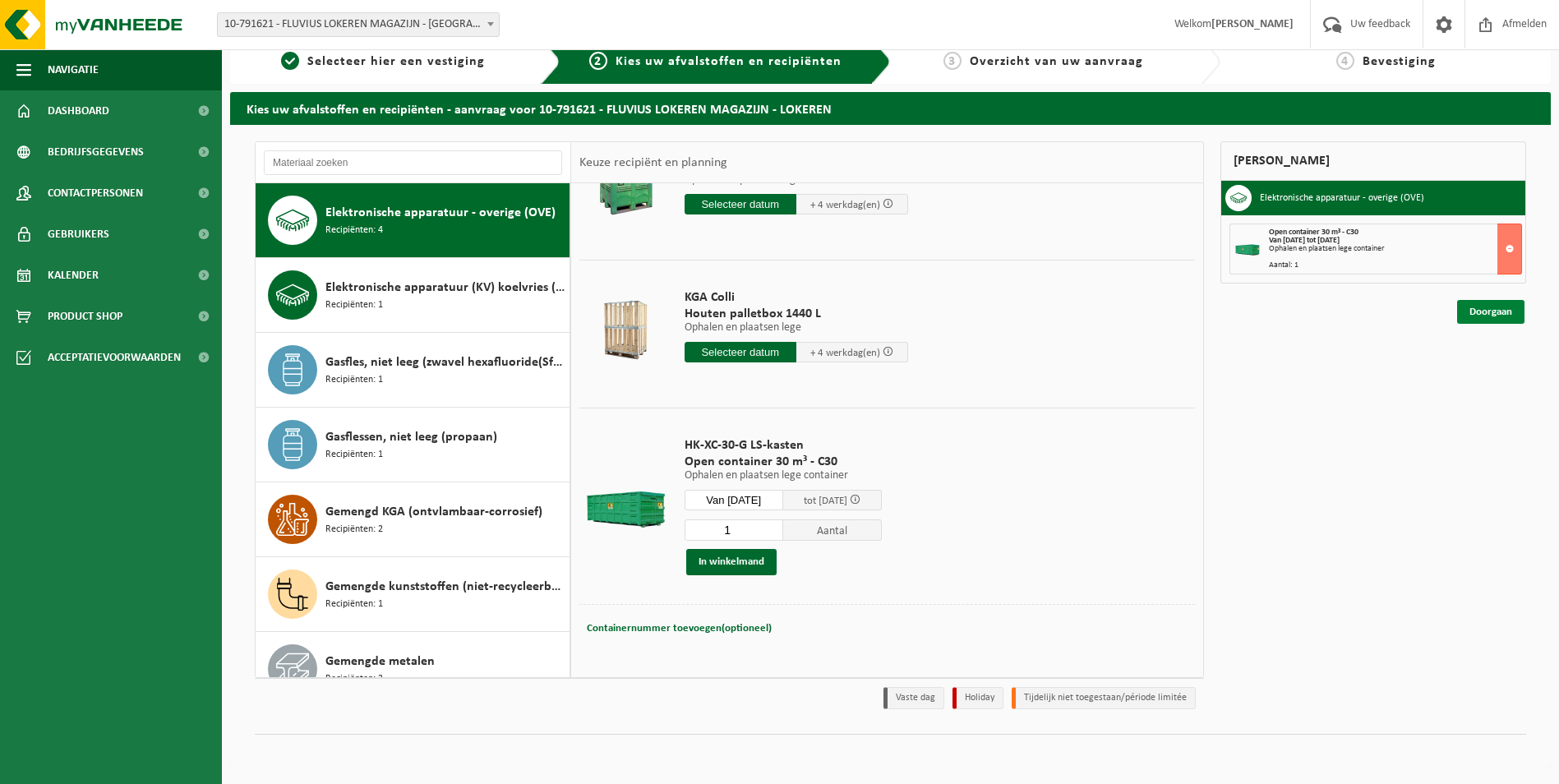
click at [1464, 303] on link "Doorgaan" at bounding box center [1491, 311] width 68 height 24
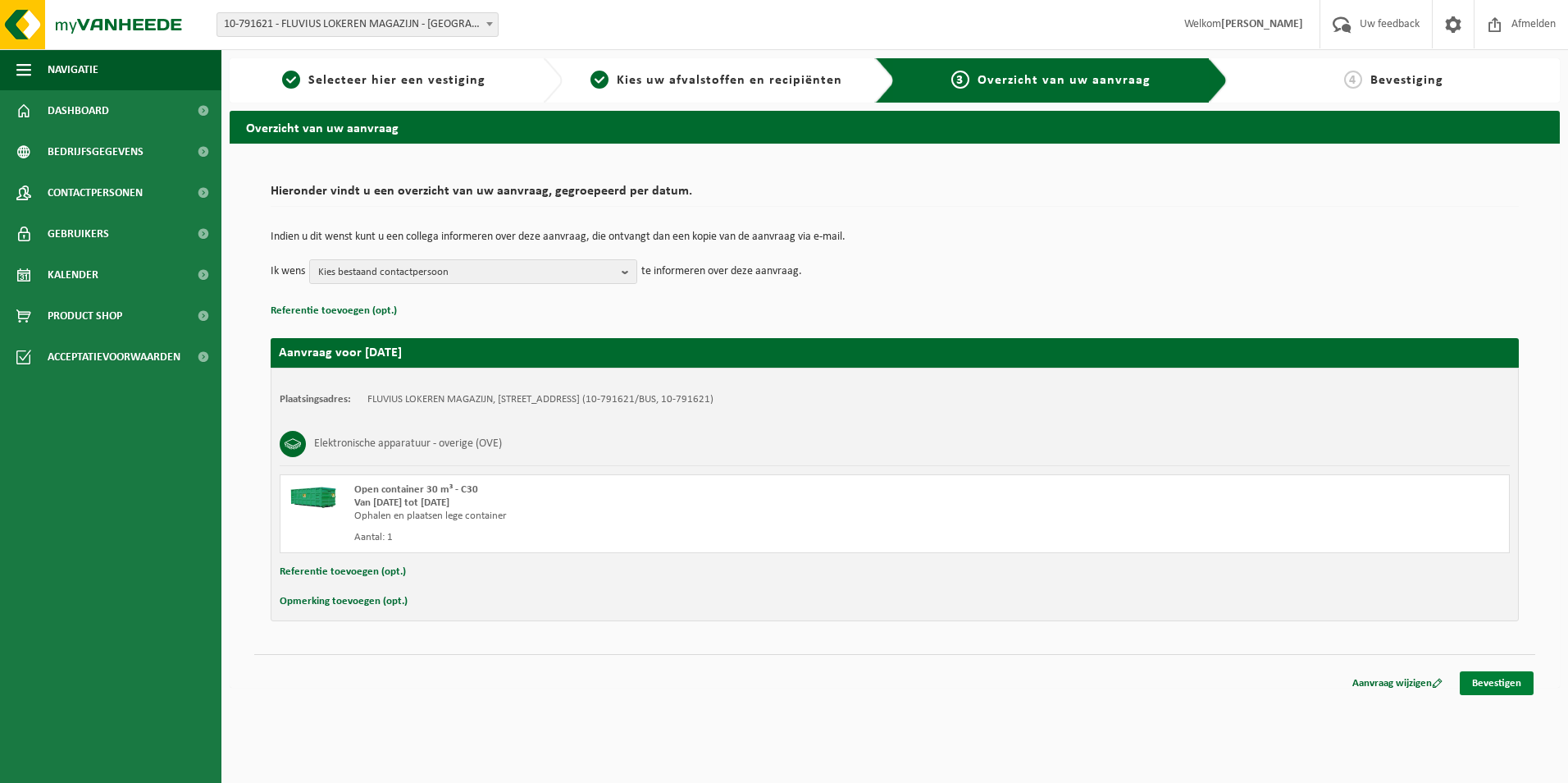
click at [1517, 687] on link "Bevestigen" at bounding box center [1497, 682] width 73 height 24
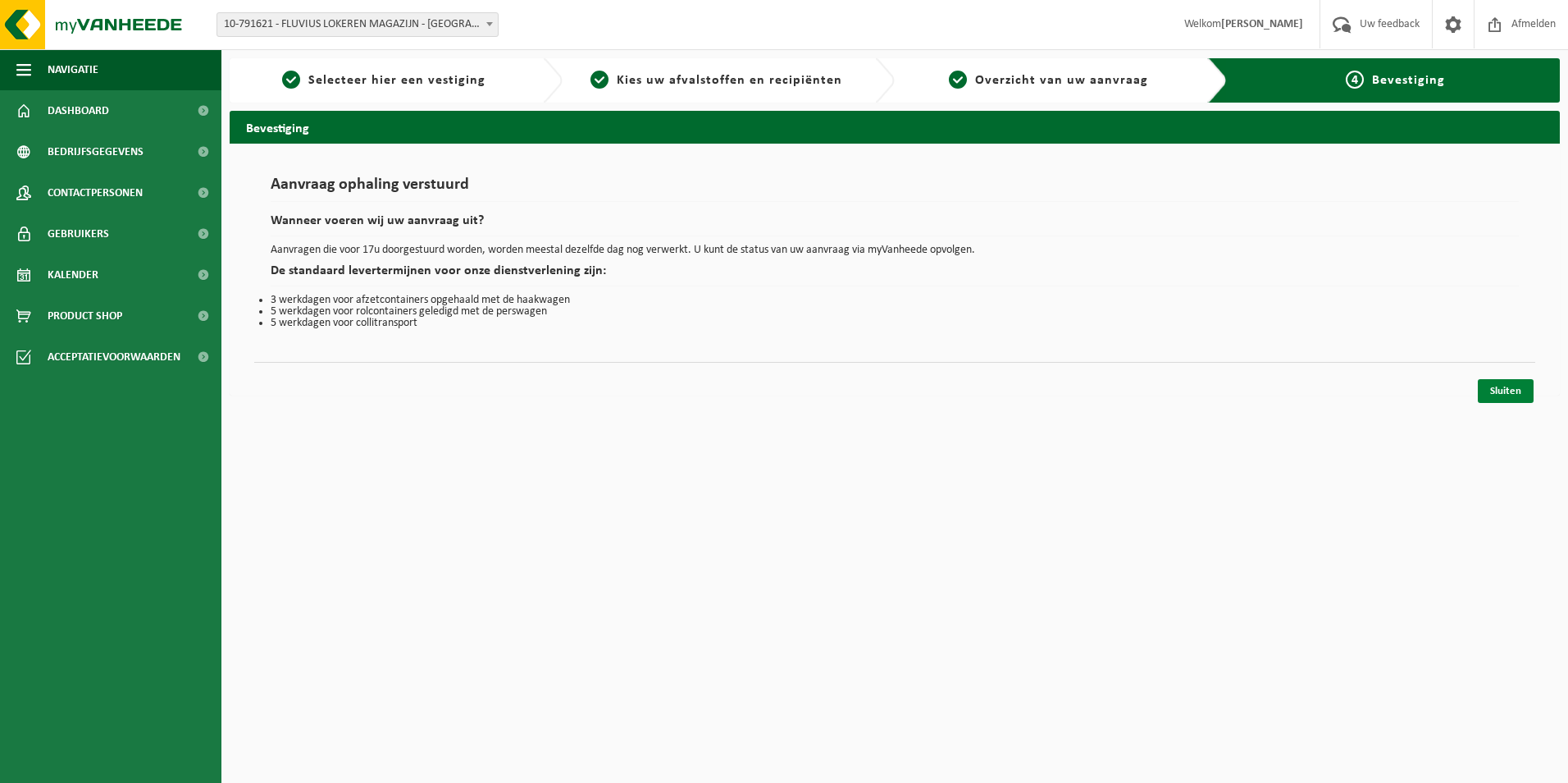
click at [1513, 389] on link "Sluiten" at bounding box center [1505, 391] width 55 height 24
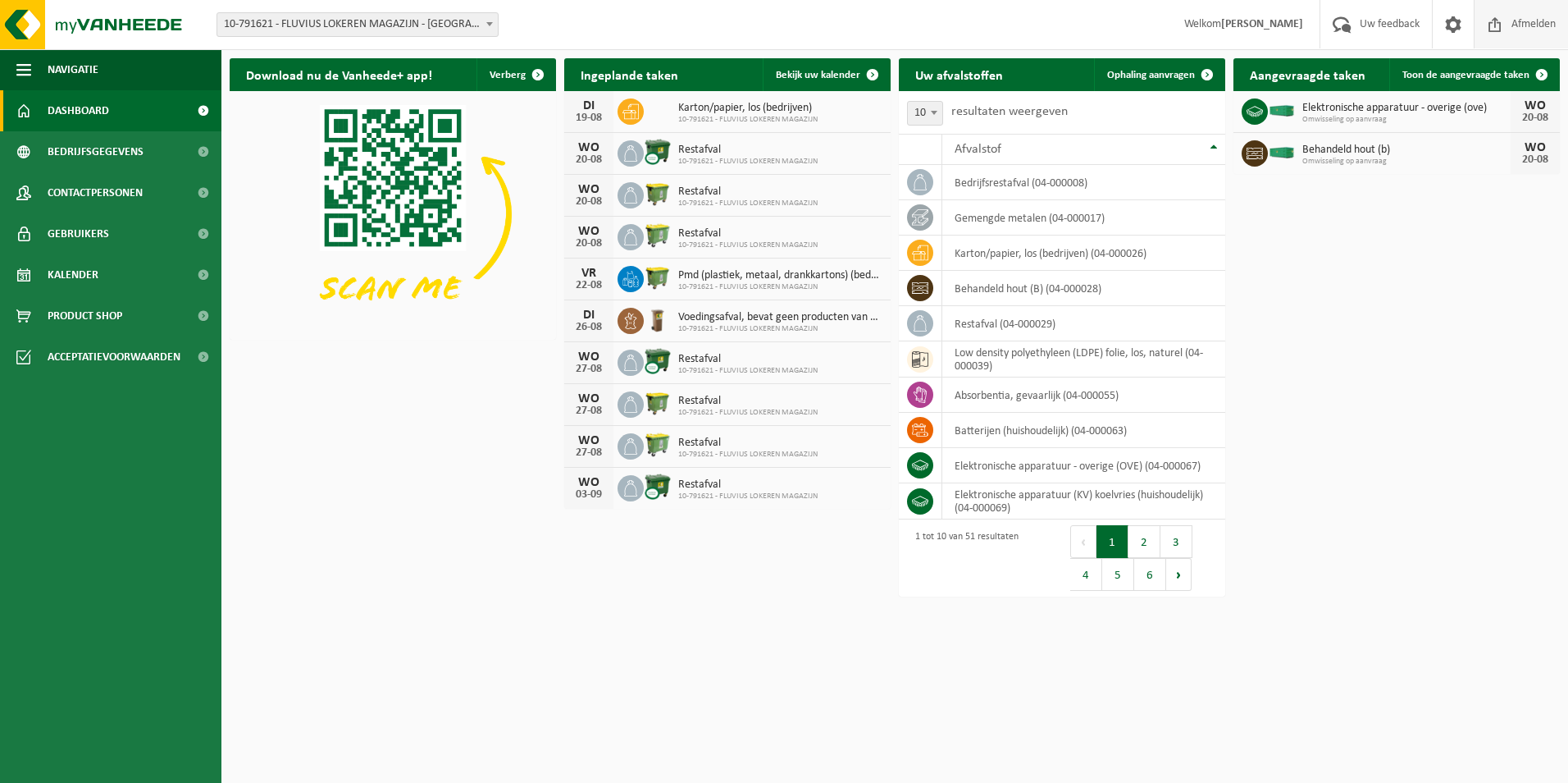
click at [1524, 26] on span "Afmelden" at bounding box center [1534, 24] width 53 height 48
